Goal: Information Seeking & Learning: Learn about a topic

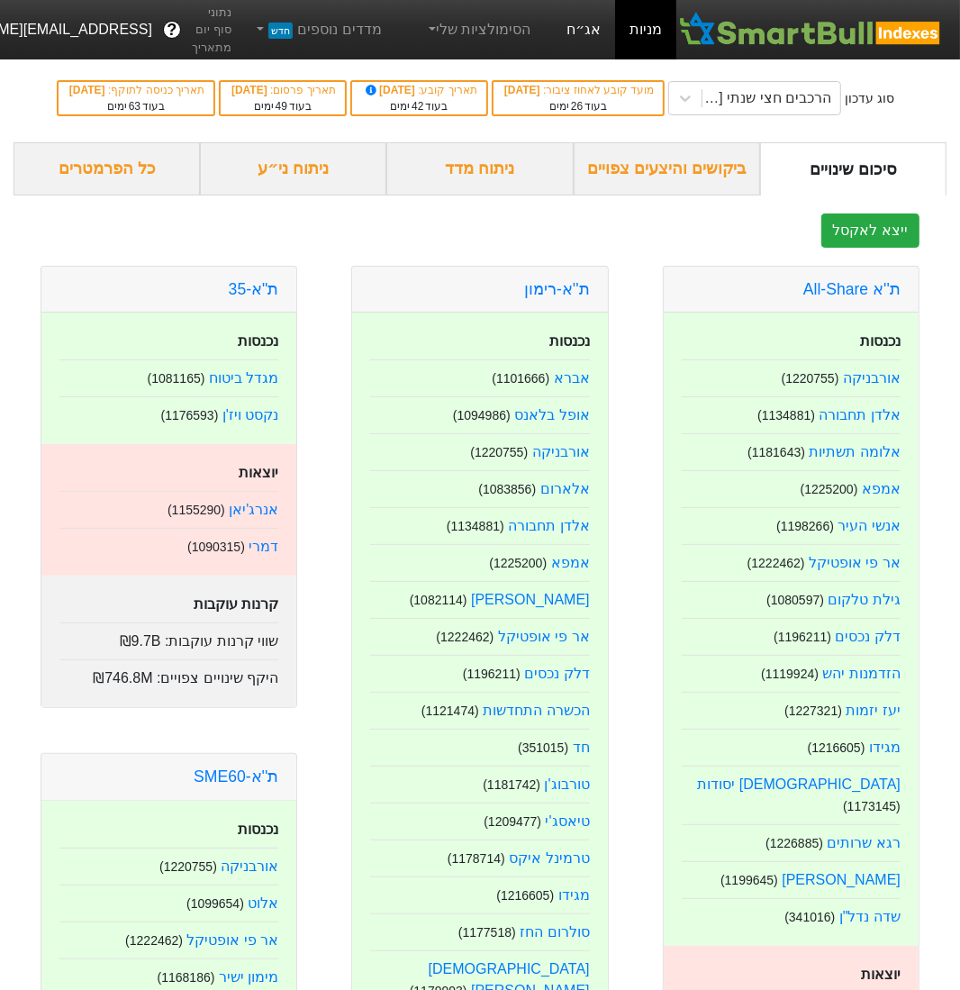
click at [594, 22] on link "אג״ח" at bounding box center [583, 29] width 63 height 59
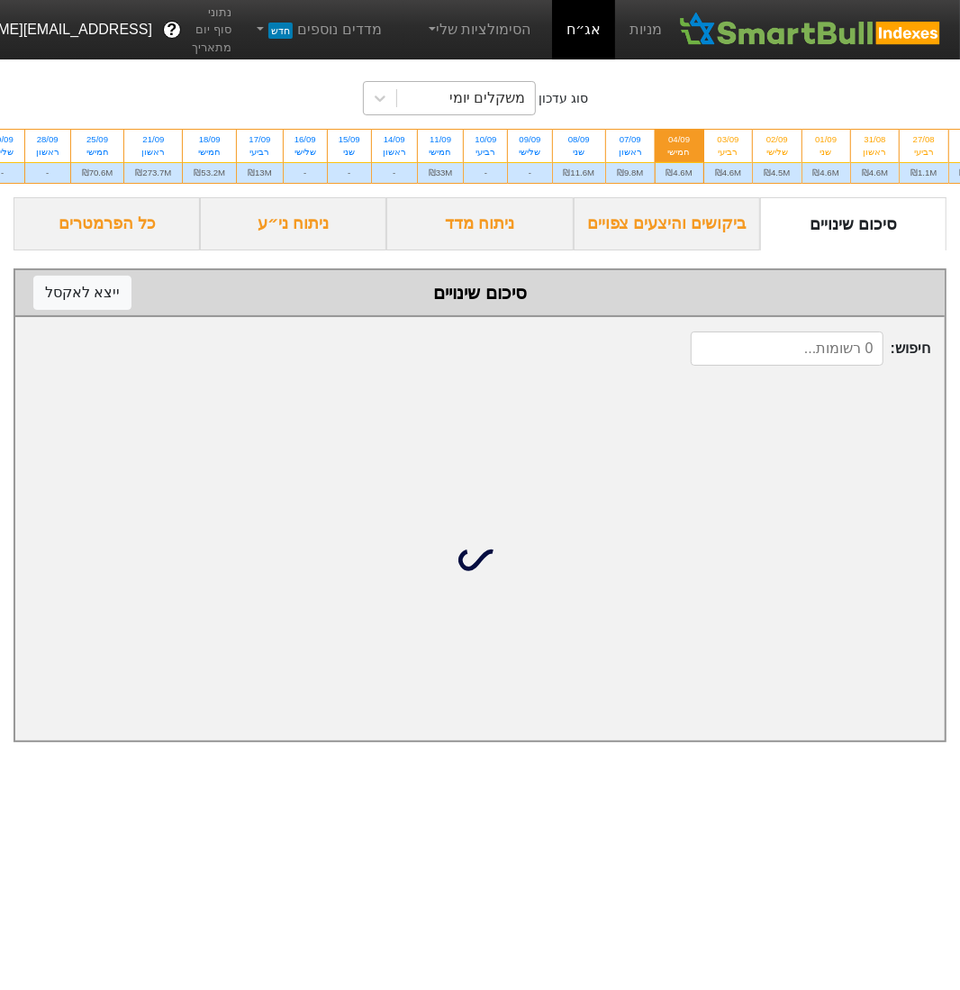
click at [492, 107] on div "משקלים יומי" at bounding box center [488, 98] width 76 height 22
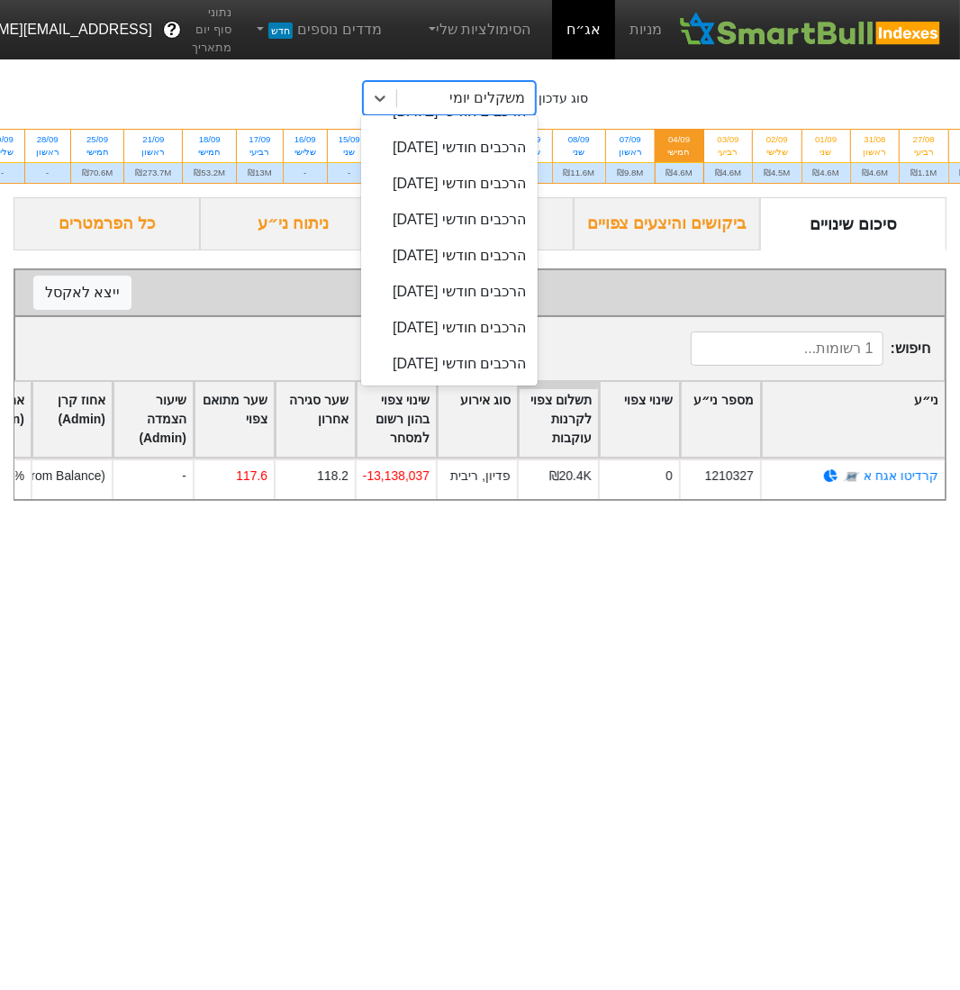
scroll to position [1072, 0]
click at [482, 130] on div "הרכבים חודשי [DATE]" at bounding box center [449, 112] width 177 height 36
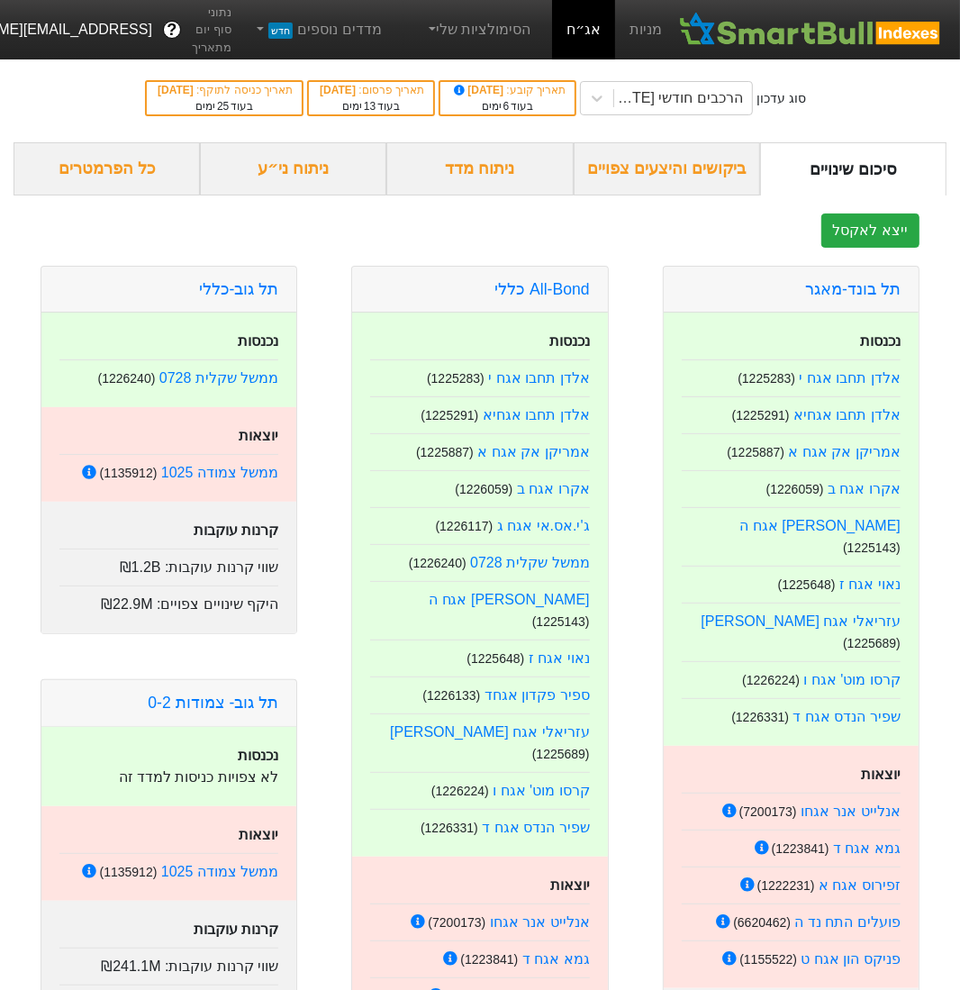
click at [468, 175] on div "ניתוח מדד" at bounding box center [479, 168] width 186 height 53
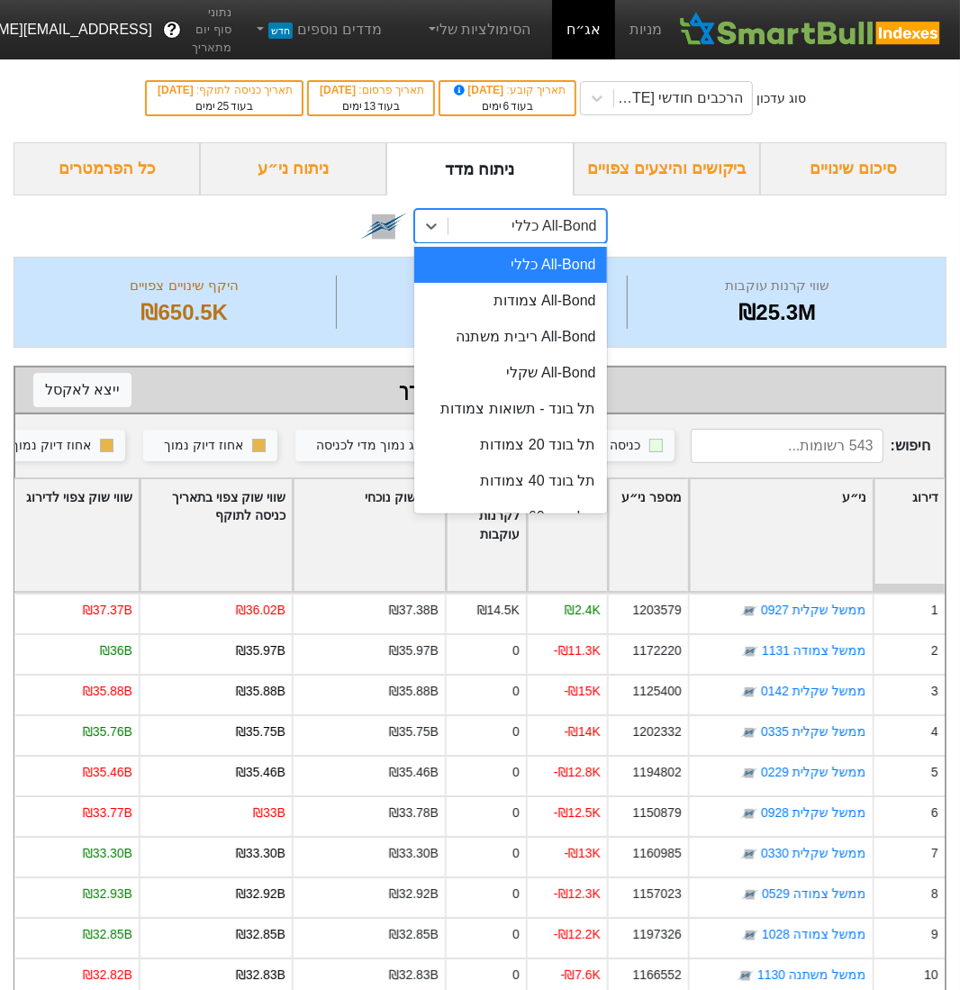
click at [463, 227] on div "All-Bond כללי" at bounding box center [527, 226] width 157 height 32
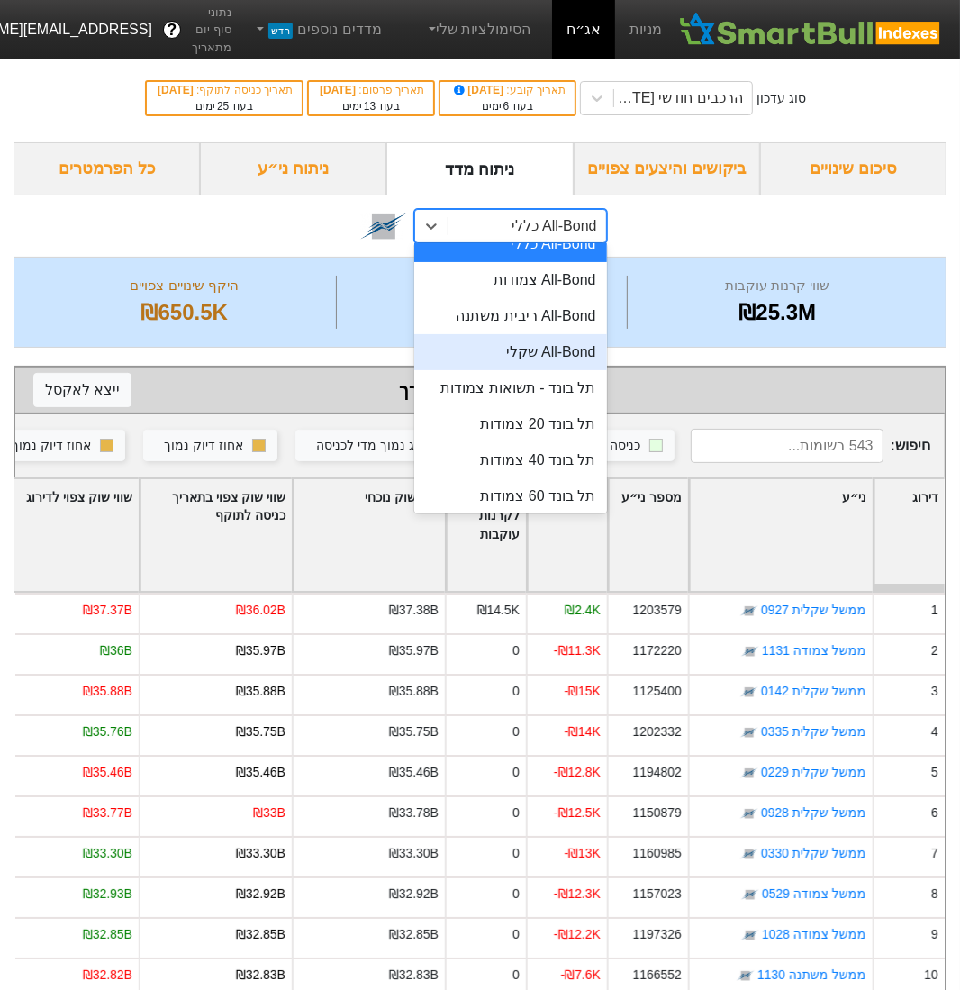
scroll to position [23, 0]
click at [510, 350] on div "All-Bond שקלי" at bounding box center [510, 350] width 192 height 36
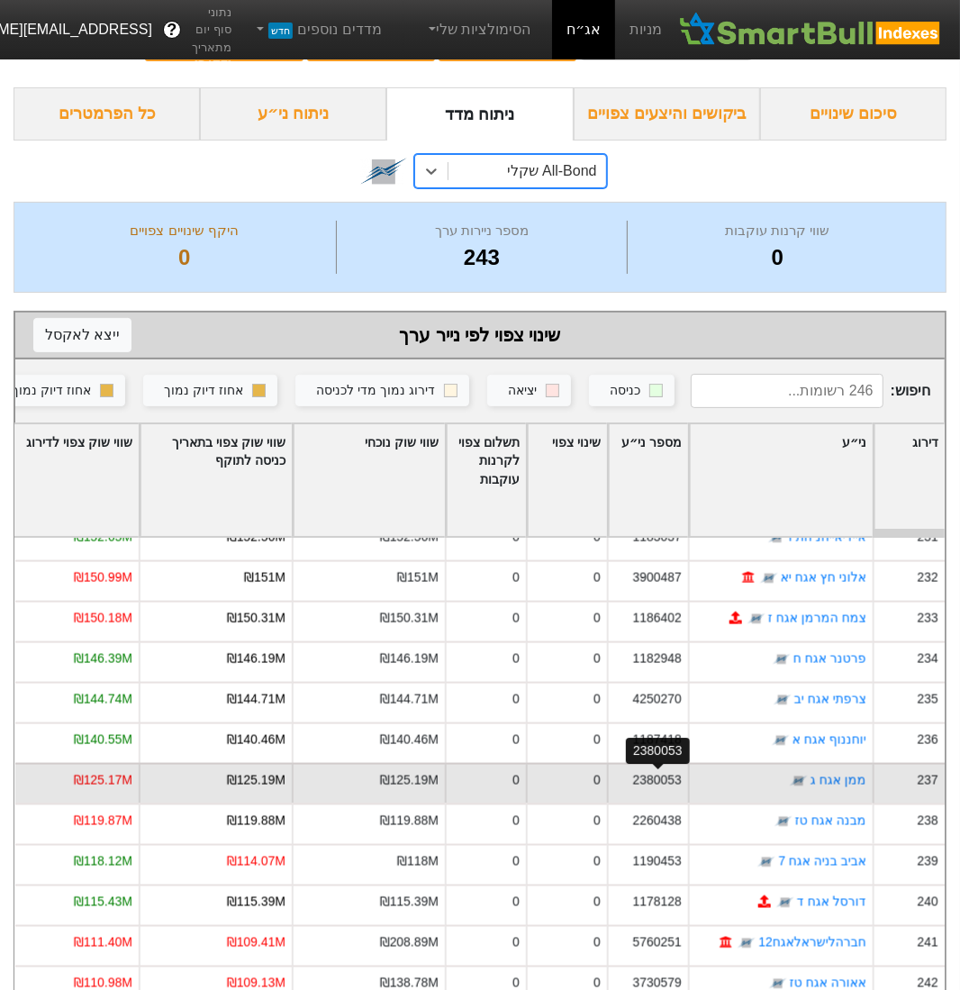
scroll to position [56, 0]
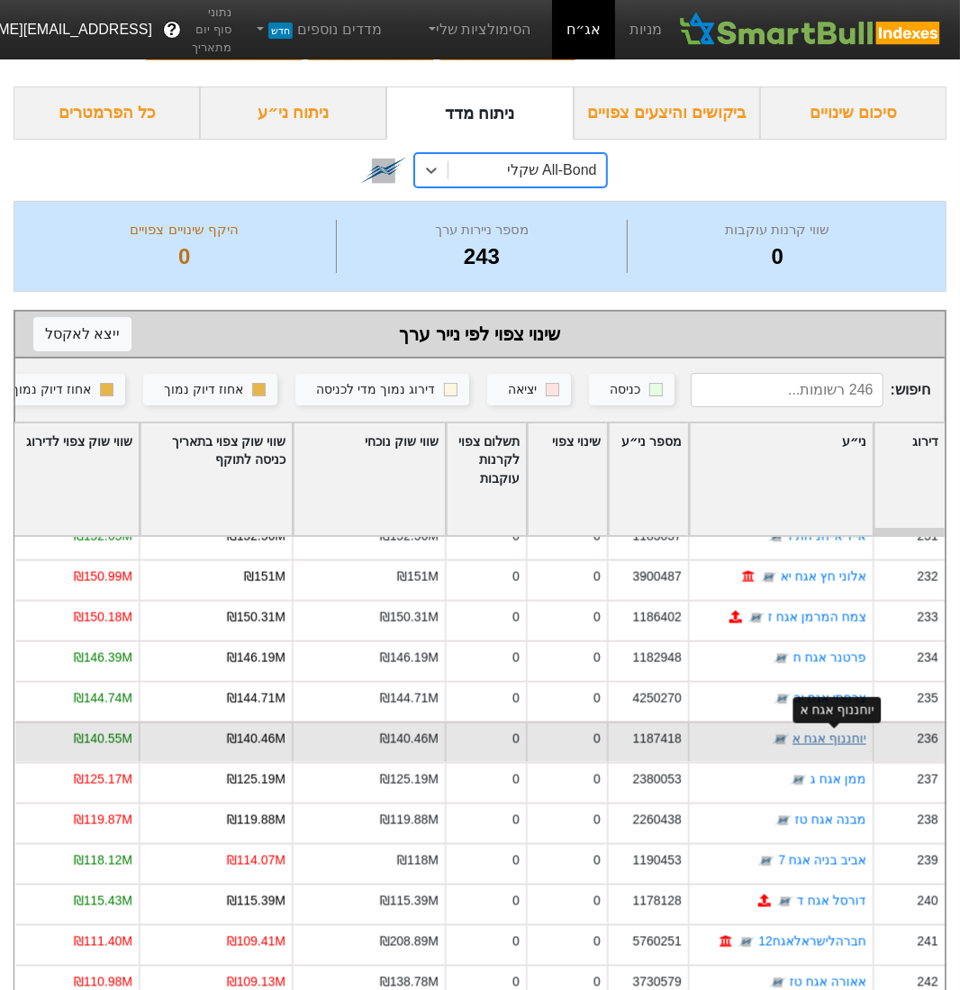
click at [804, 740] on link "יוחננוף אגח א" at bounding box center [830, 738] width 74 height 14
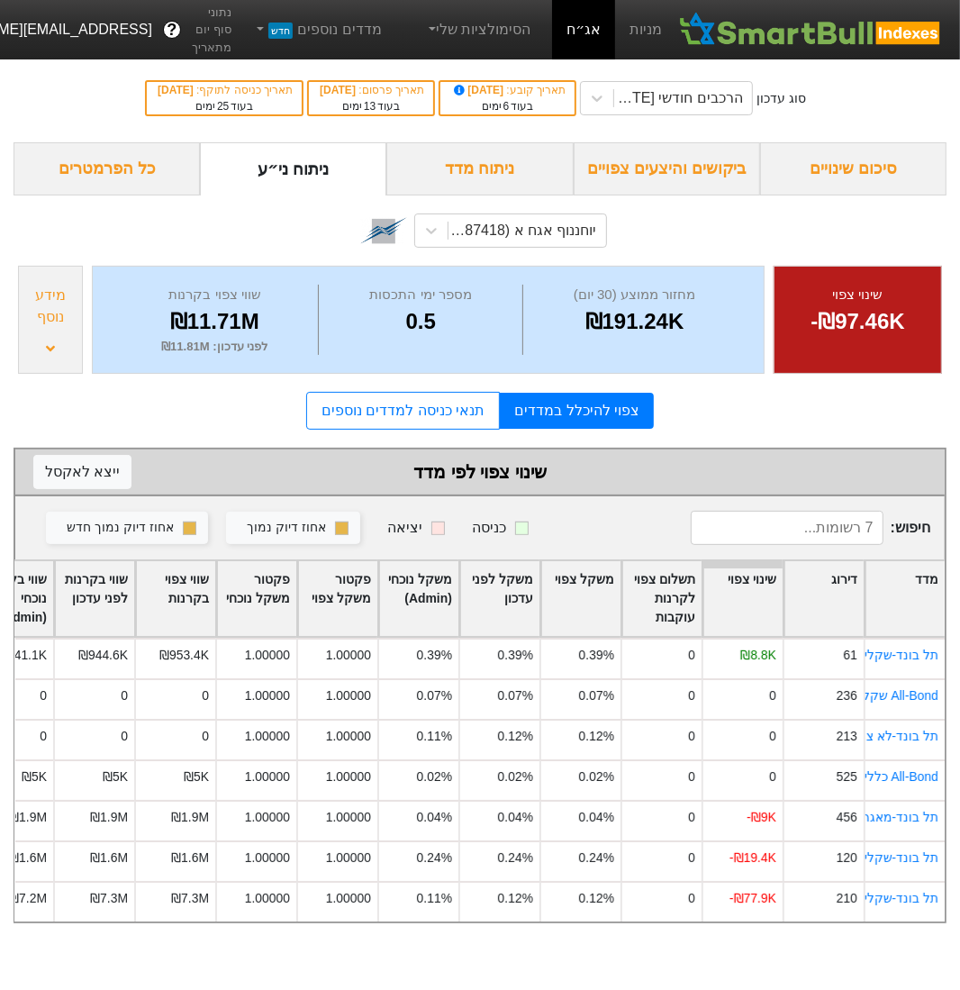
click at [58, 341] on div "מידע נוסף" at bounding box center [50, 320] width 65 height 108
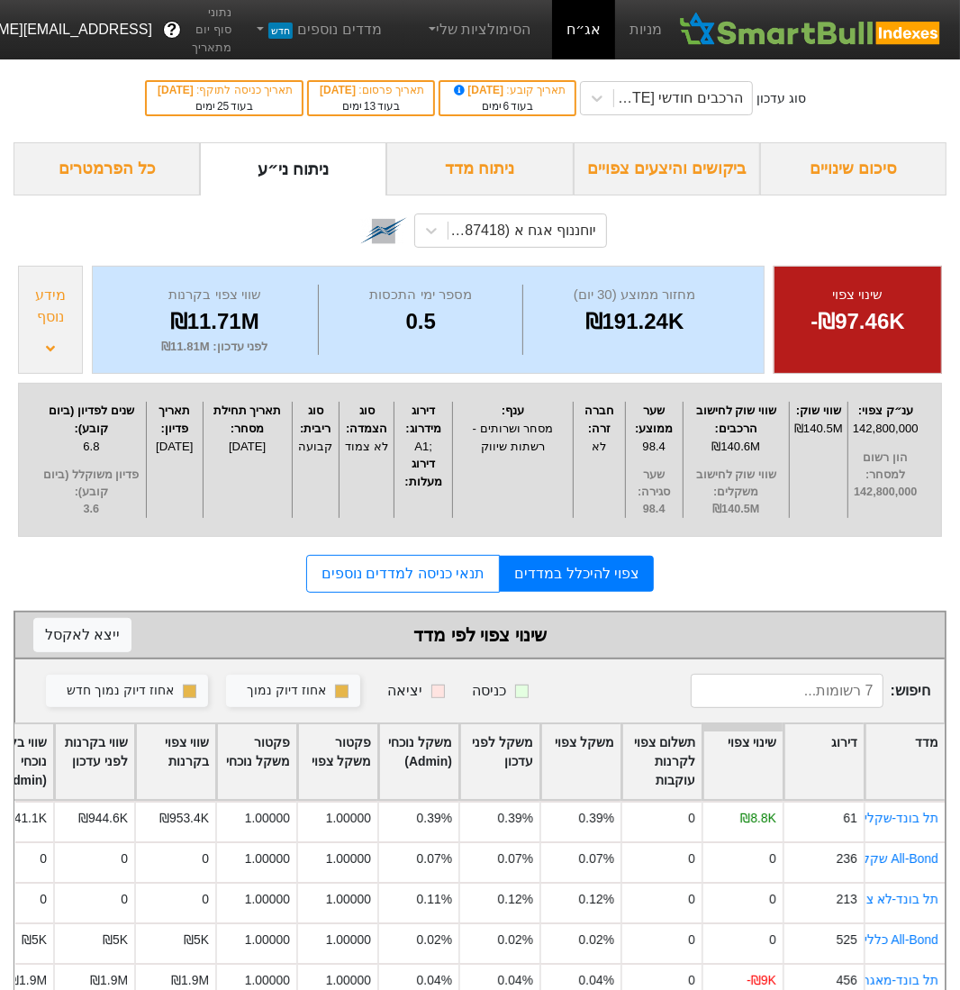
click at [58, 341] on div "מידע נוסף" at bounding box center [50, 320] width 65 height 108
